Goal: Task Accomplishment & Management: Use online tool/utility

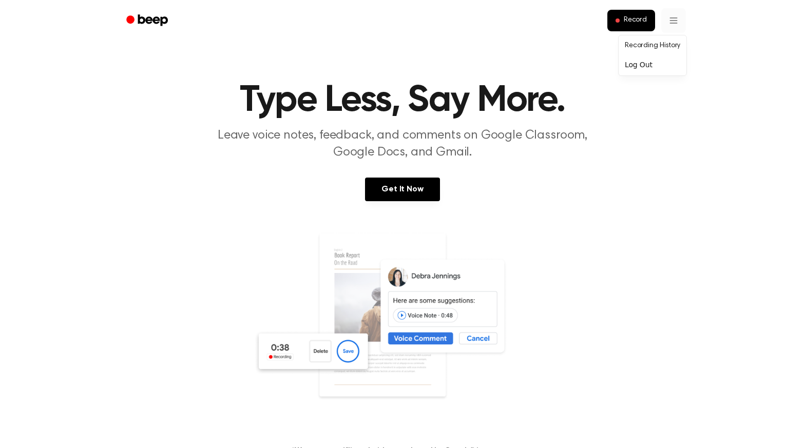
click at [626, 24] on span "Record" at bounding box center [635, 20] width 23 height 9
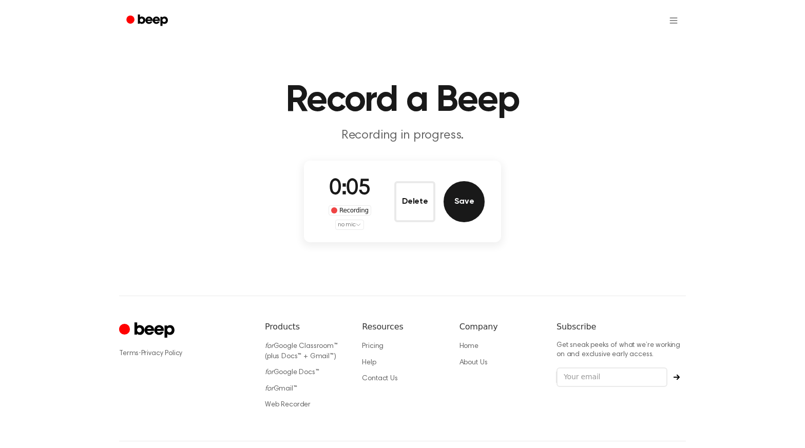
click at [462, 206] on button "Save" at bounding box center [464, 201] width 41 height 41
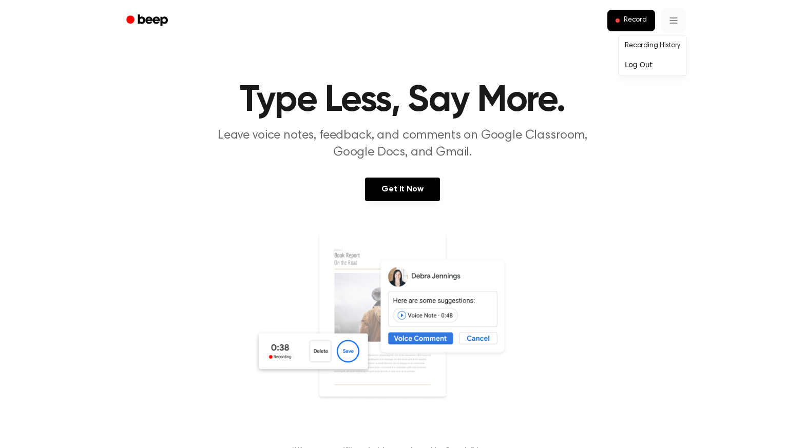
click at [645, 47] on link "Recording History" at bounding box center [653, 45] width 64 height 17
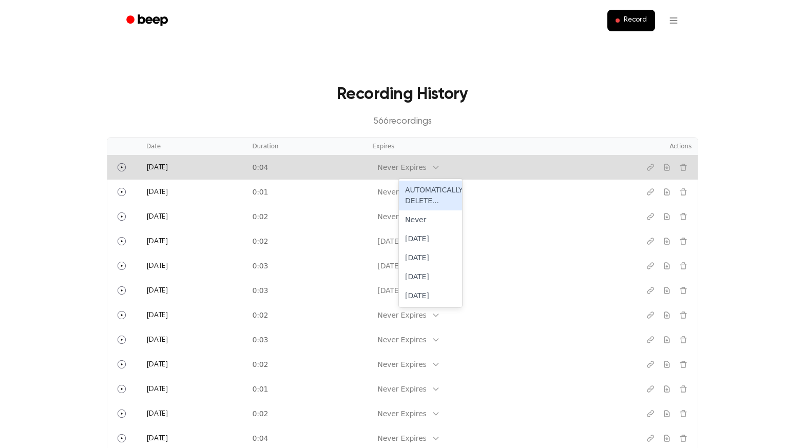
click at [426, 163] on div "Never Expires" at bounding box center [401, 167] width 49 height 11
click at [420, 235] on div "[DATE]" at bounding box center [430, 239] width 63 height 19
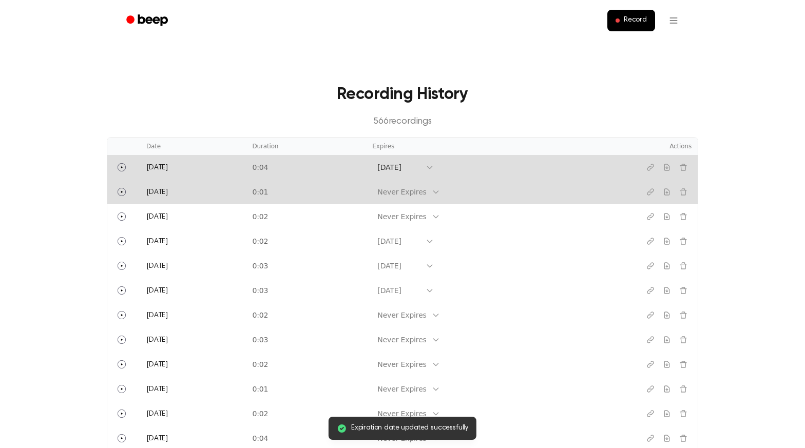
click at [439, 200] on td "Never Expires" at bounding box center [491, 192] width 250 height 25
click at [426, 193] on div "Never Expires" at bounding box center [401, 192] width 49 height 11
click at [429, 259] on div "[DATE]" at bounding box center [430, 263] width 63 height 19
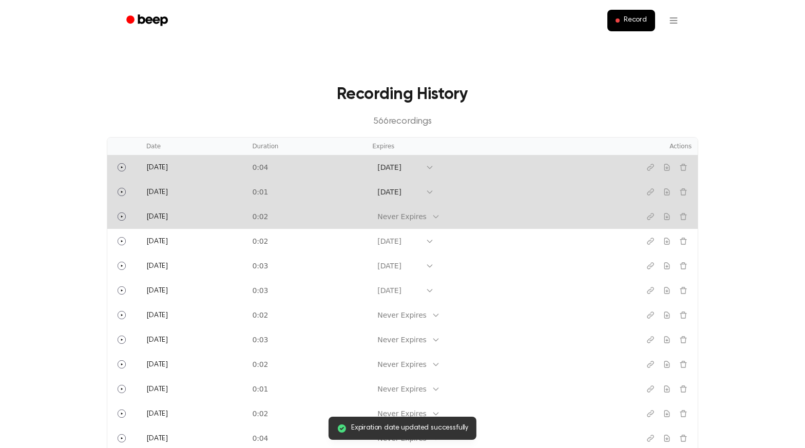
click at [437, 224] on td "Never Expires" at bounding box center [491, 216] width 250 height 25
click at [426, 219] on div "Never Expires" at bounding box center [401, 217] width 49 height 11
click at [431, 284] on div "[DATE]" at bounding box center [430, 288] width 63 height 19
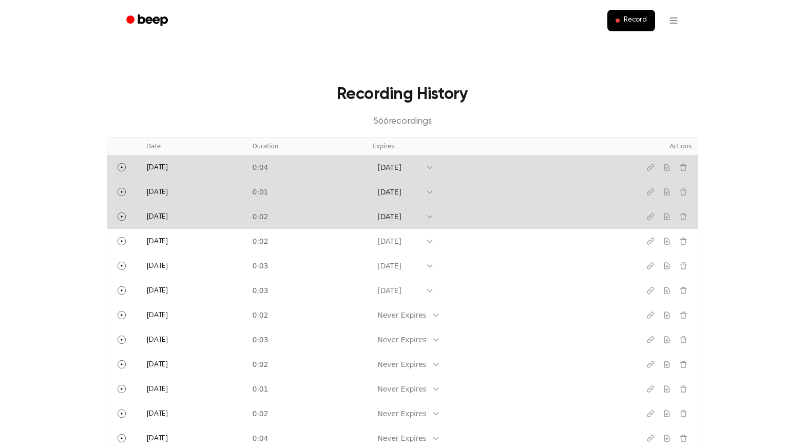
click at [426, 0] on div "Record" at bounding box center [402, 20] width 567 height 41
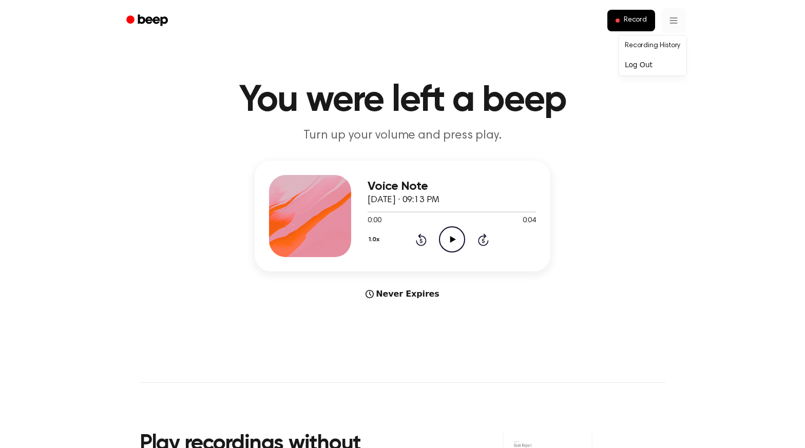
click at [663, 27] on html "Record You were left a beep Turn up your volume and press play. Voice Note [DAT…" at bounding box center [402, 404] width 805 height 808
click at [654, 48] on link "Recording History" at bounding box center [653, 45] width 64 height 17
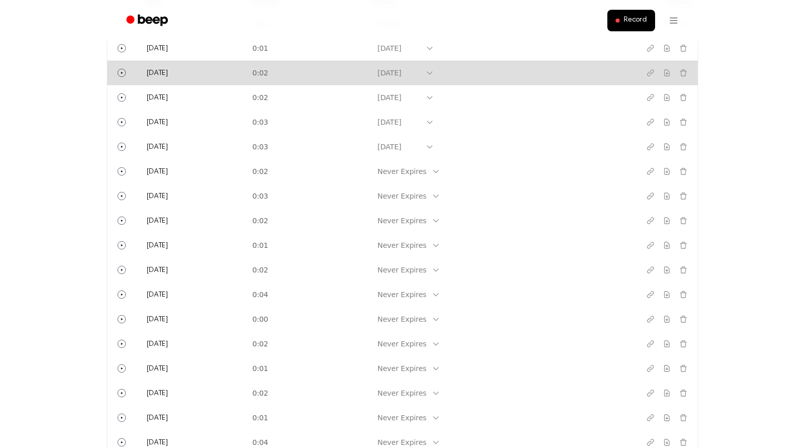
scroll to position [341, 0]
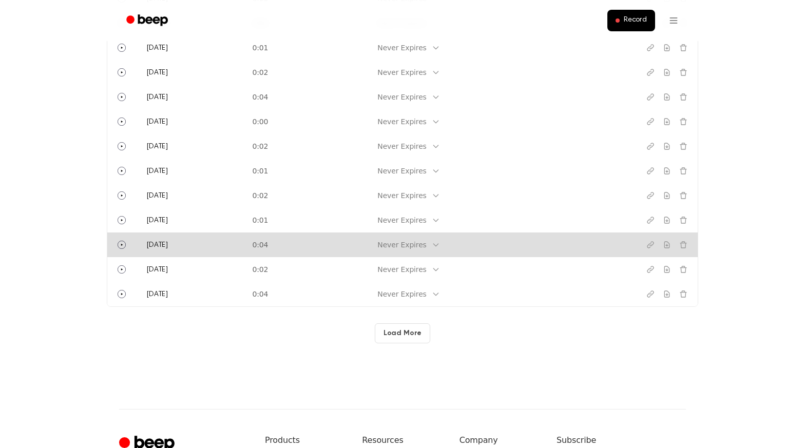
click at [298, 242] on td "0:04" at bounding box center [306, 245] width 120 height 25
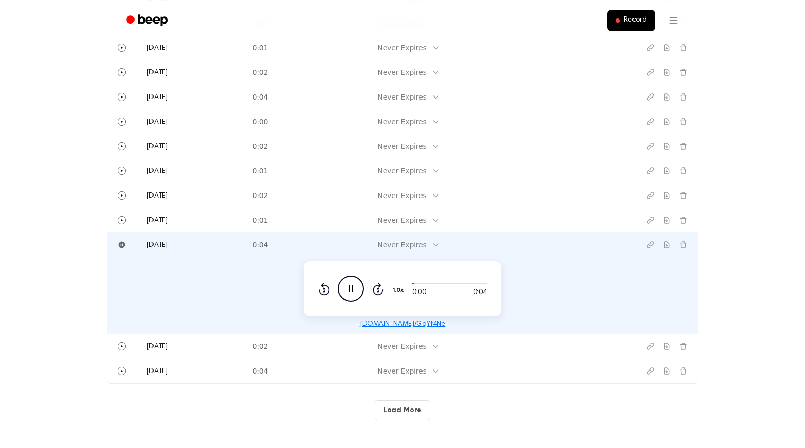
click at [389, 323] on link "beep.audio/GqYf4Ne" at bounding box center [403, 324] width 86 height 7
